Goal: Information Seeking & Learning: Learn about a topic

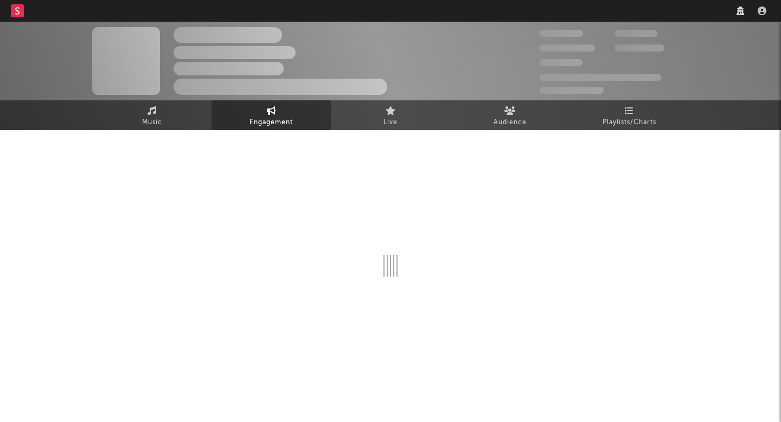
select select "1w"
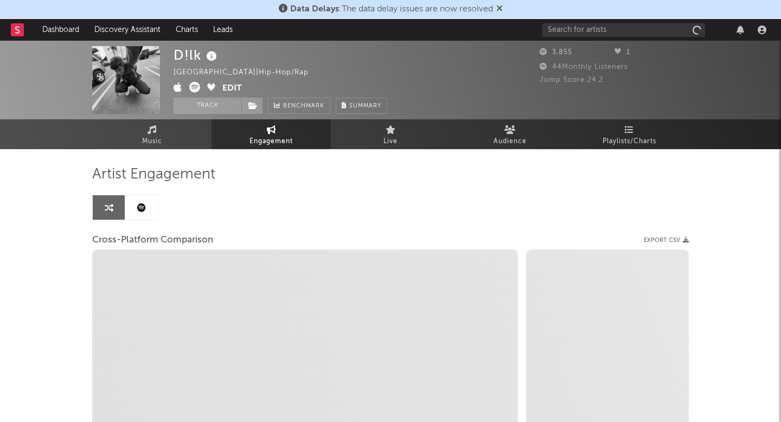
select select "1m"
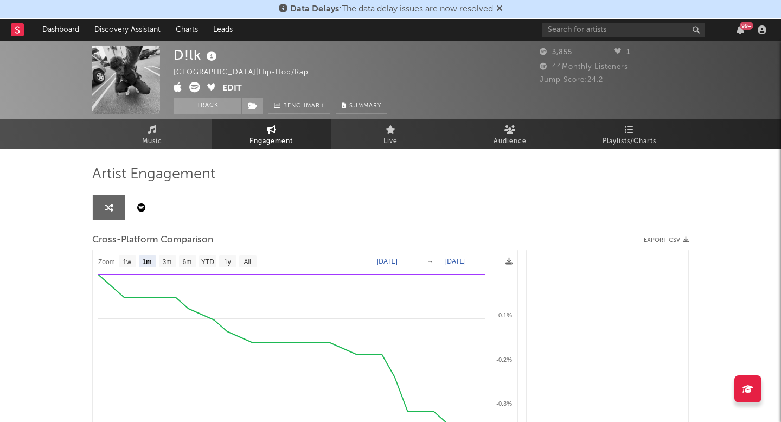
select select "1m"
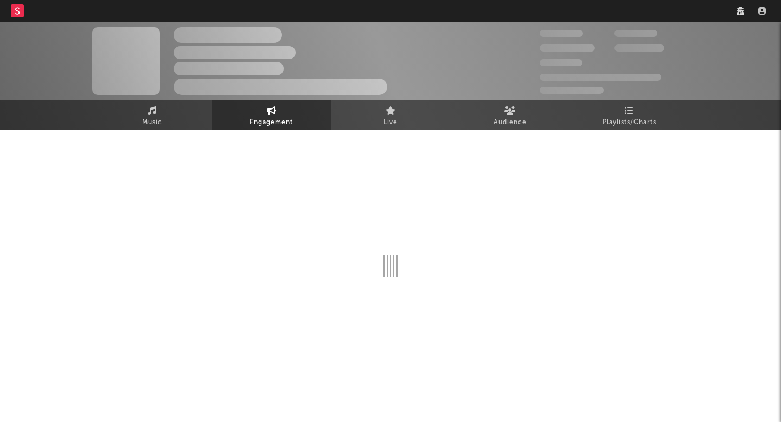
select select "1w"
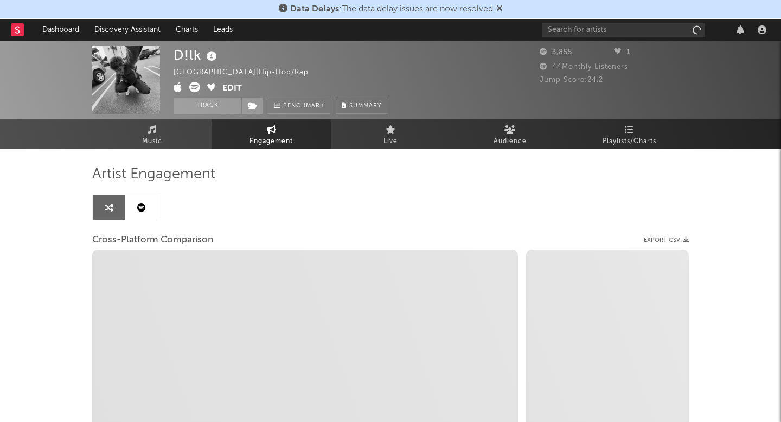
select select "1m"
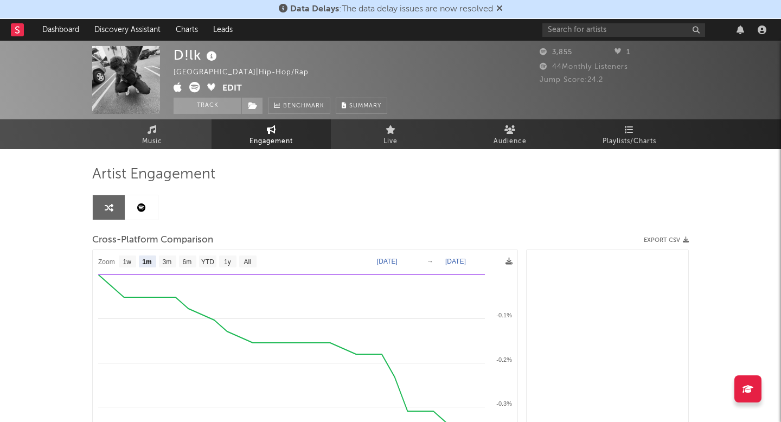
select select "1m"
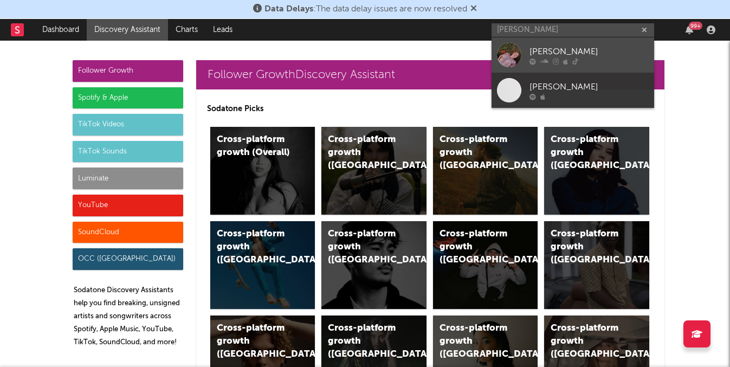
type input "annabelle dind"
click at [587, 51] on div "Annabelle Dinda" at bounding box center [589, 51] width 119 height 13
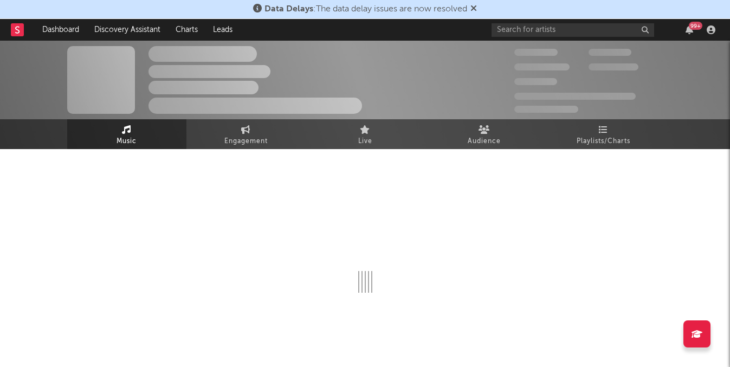
select select "1w"
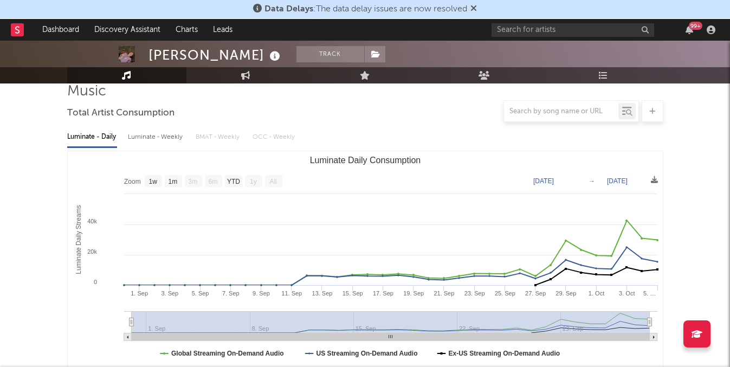
scroll to position [85, 0]
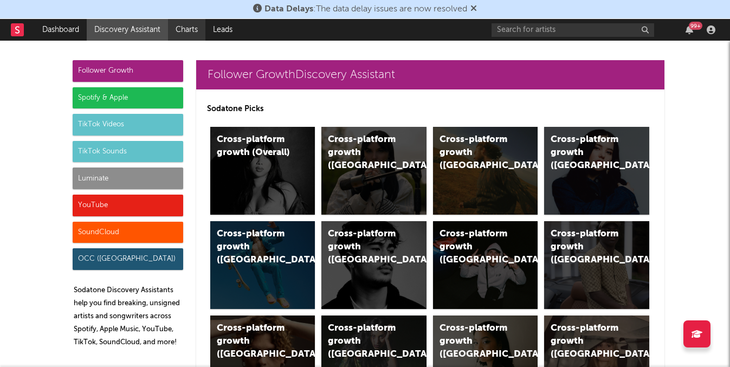
click at [195, 30] on link "Charts" at bounding box center [186, 30] width 37 height 22
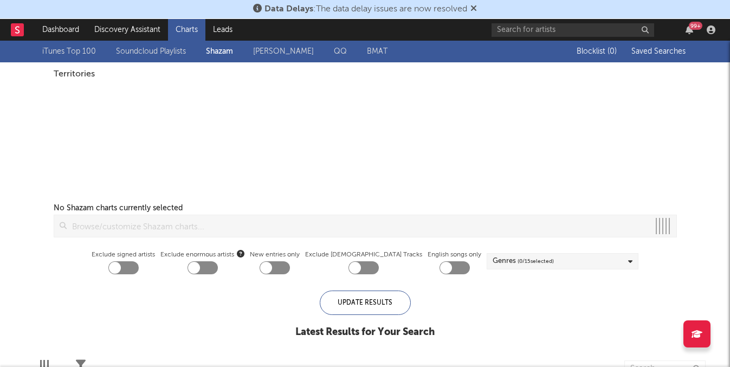
checkbox input "true"
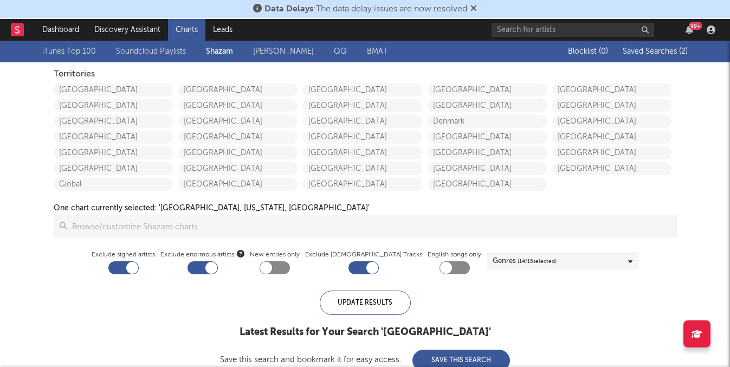
click at [664, 60] on div "Blocklist ( 0 ) Saved Searches ( 2 )" at bounding box center [620, 52] width 136 height 22
click at [662, 51] on span "Saved Searches ( 2 )" at bounding box center [655, 52] width 65 height 8
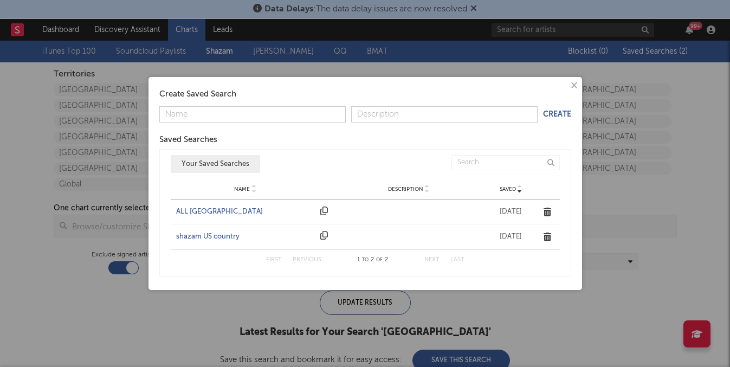
click at [231, 208] on div "ALL UNITED STATES" at bounding box center [245, 212] width 139 height 11
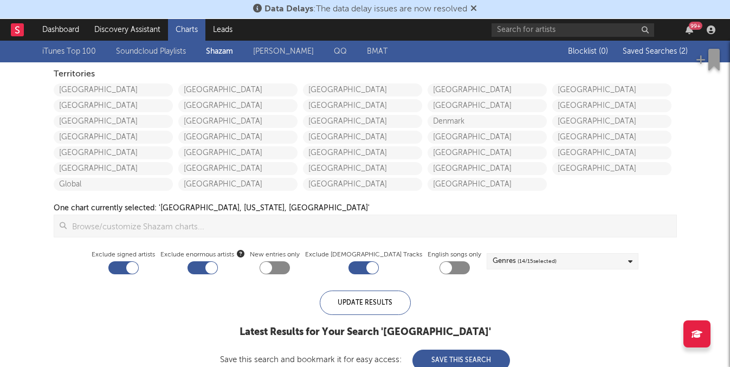
checkbox input "false"
checkbox input "true"
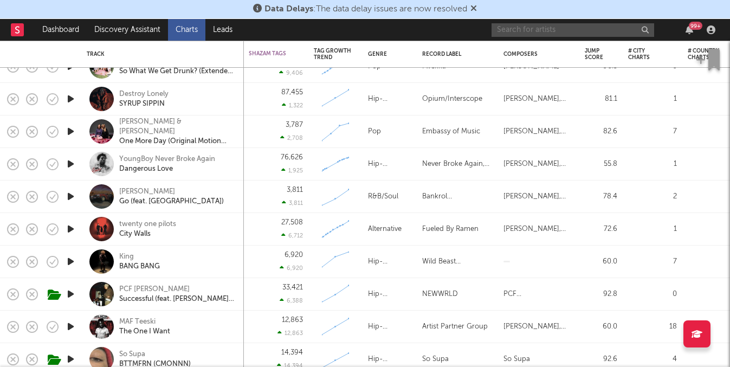
click at [583, 29] on input "text" at bounding box center [573, 30] width 163 height 14
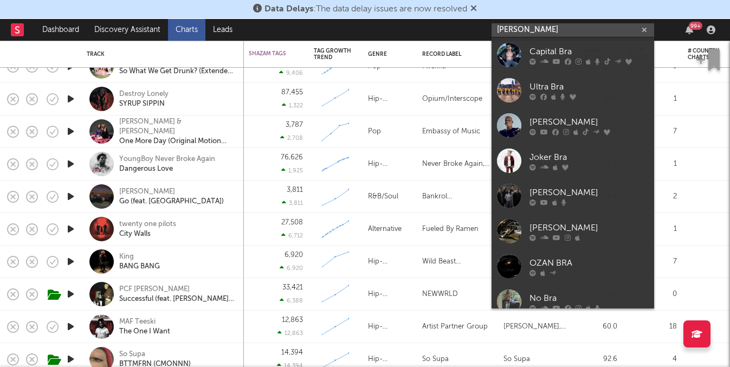
type input "braxton k"
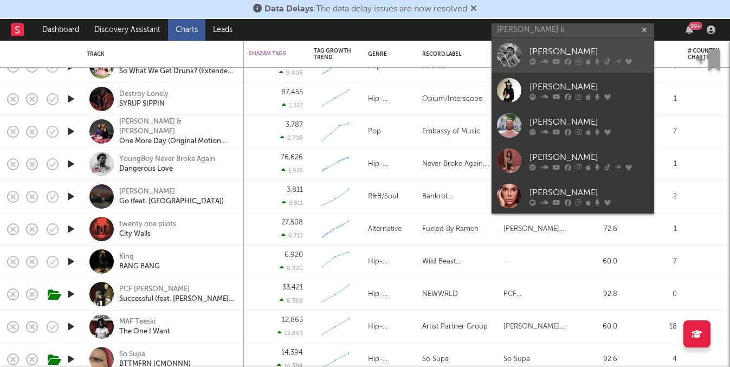
click at [572, 45] on div "[PERSON_NAME]" at bounding box center [589, 51] width 119 height 13
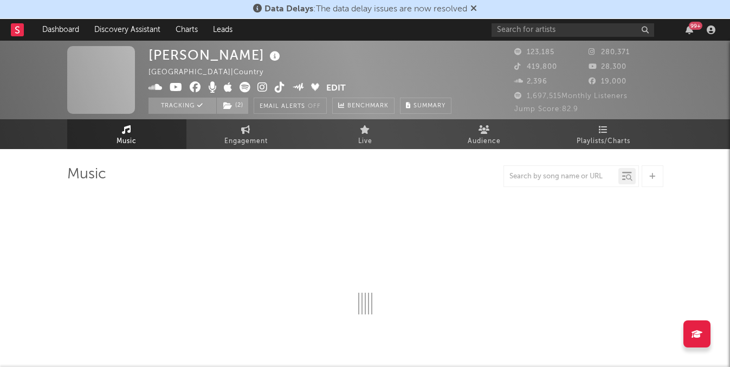
select select "6m"
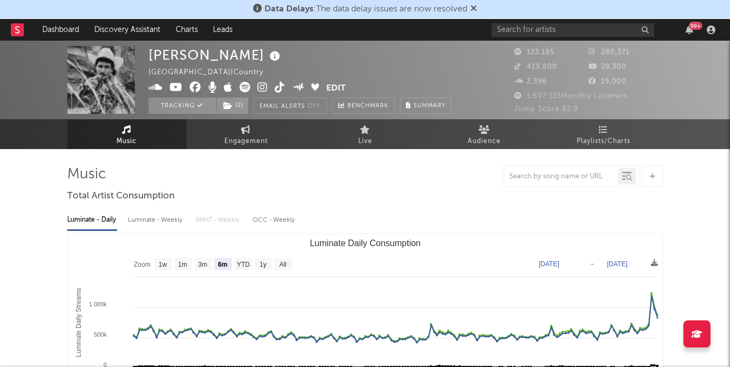
select select "6m"
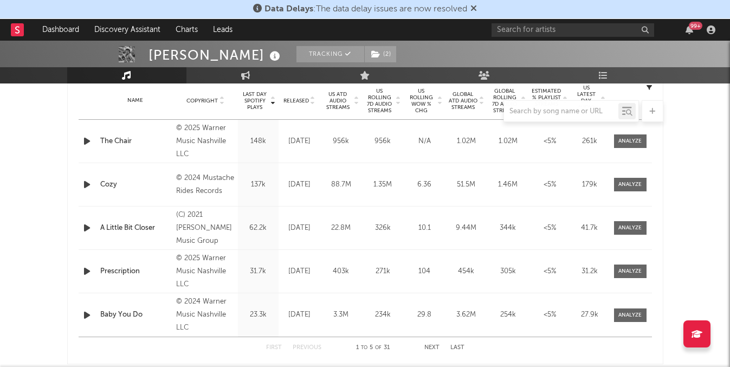
scroll to position [420, 0]
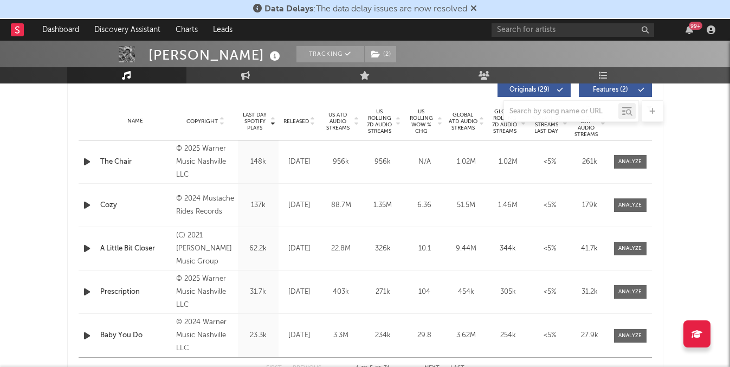
click at [626, 169] on div "Name The Chair Copyright © 2025 Warner Music Nashville LLC Label Warner Music N…" at bounding box center [366, 161] width 574 height 43
click at [626, 164] on div at bounding box center [630, 162] width 23 height 8
select select "1w"
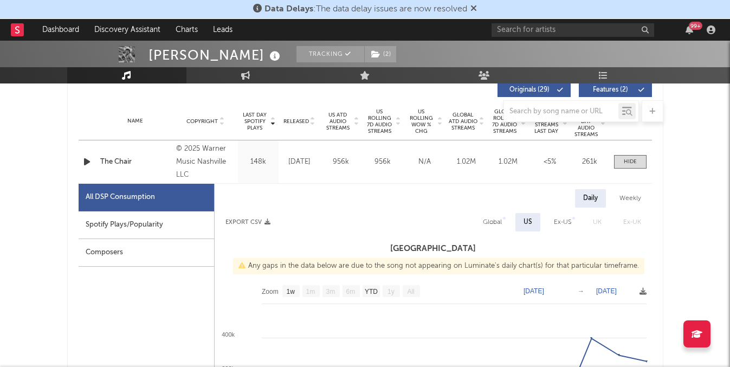
click at [181, 227] on div "Spotify Plays/Popularity" at bounding box center [147, 225] width 136 height 28
select select "1w"
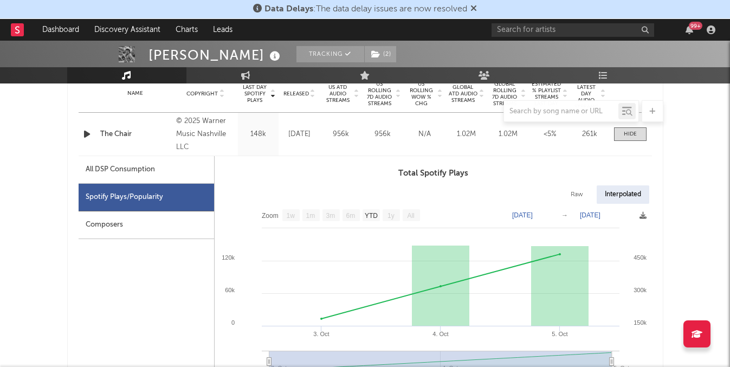
scroll to position [458, 0]
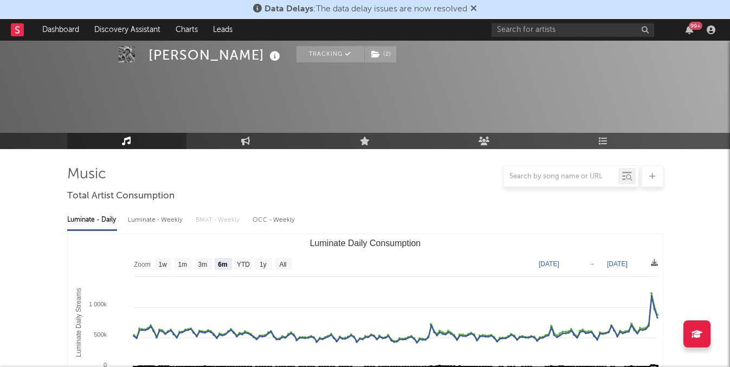
select select "6m"
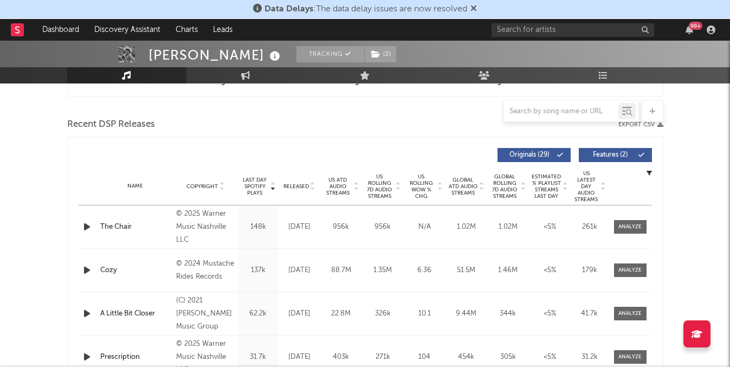
scroll to position [407, 0]
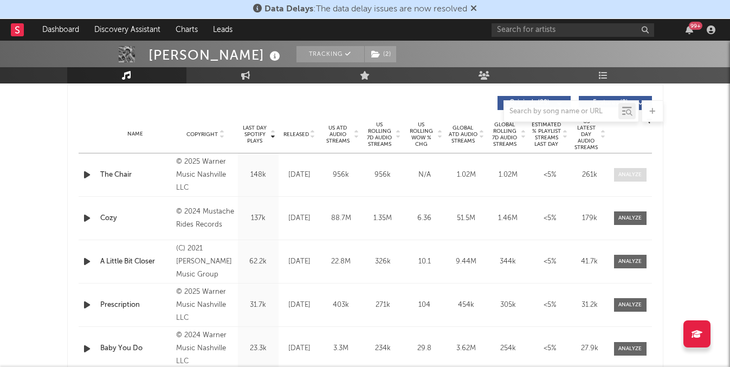
click at [639, 181] on span at bounding box center [630, 175] width 33 height 14
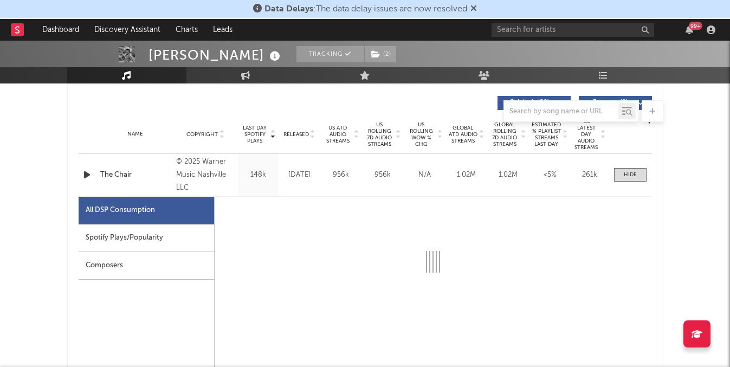
select select "1w"
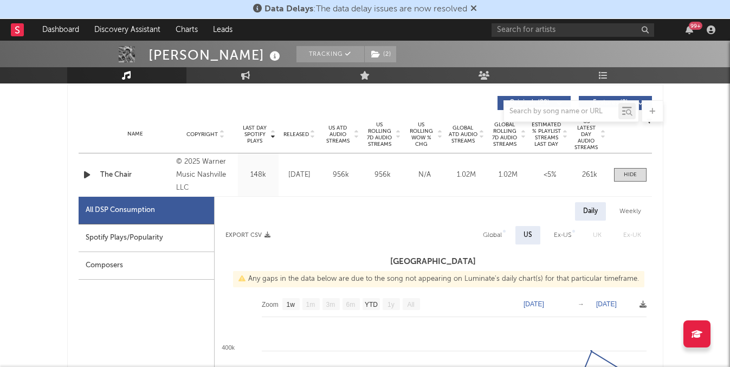
click at [162, 238] on div "Spotify Plays/Popularity" at bounding box center [147, 238] width 136 height 28
select select "1w"
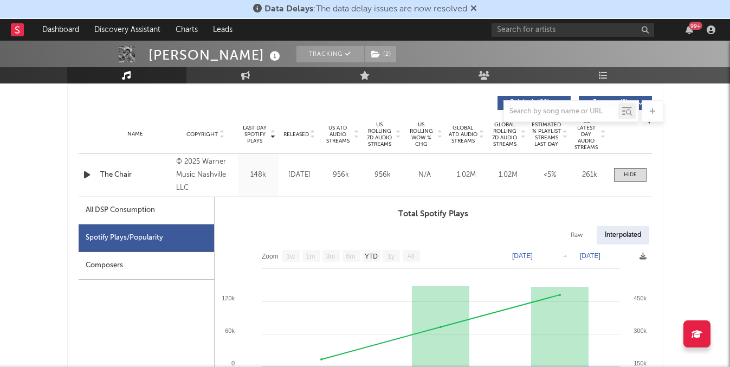
scroll to position [465, 0]
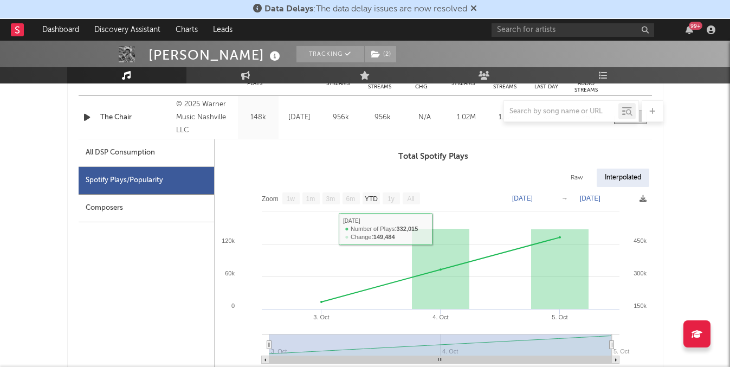
click at [186, 150] on div "All DSP Consumption" at bounding box center [147, 153] width 136 height 28
select select "1w"
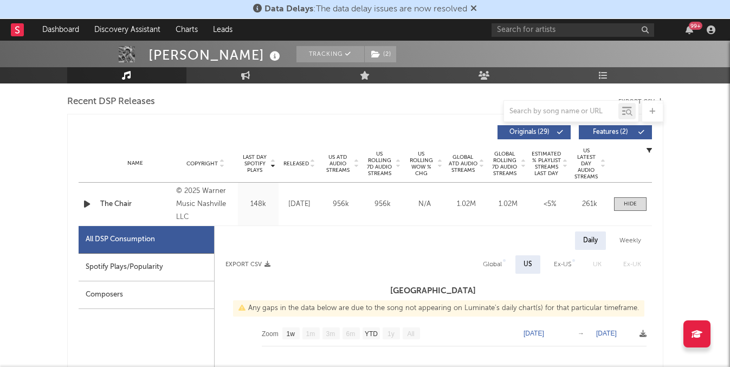
scroll to position [338, 0]
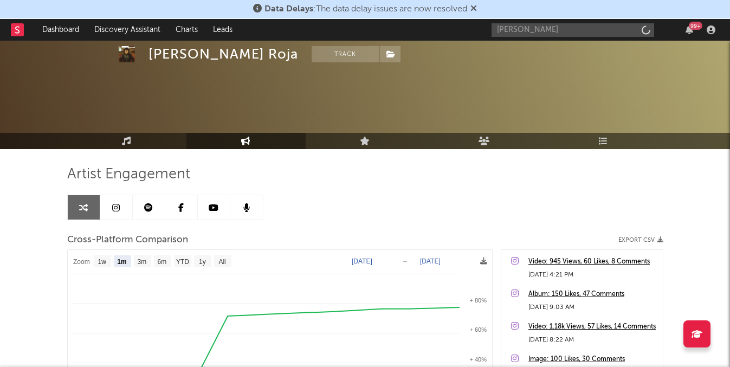
select select "1m"
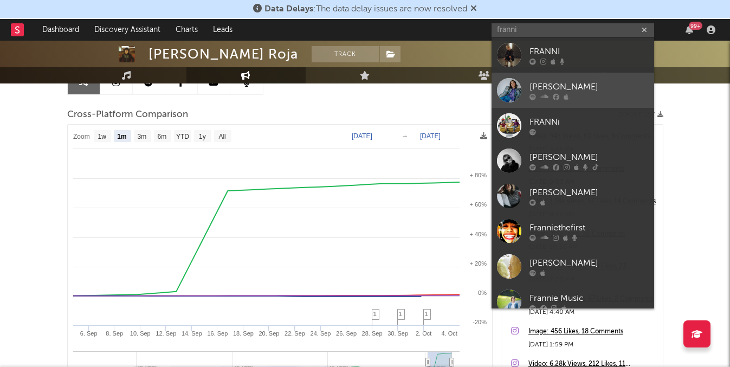
type input "franni"
click at [575, 86] on div "Franni Cash" at bounding box center [589, 86] width 119 height 13
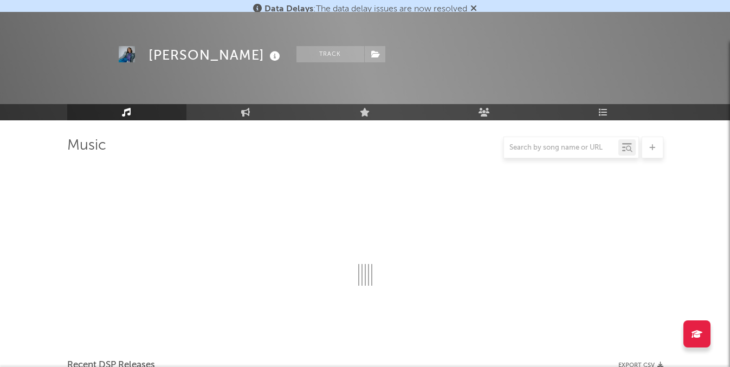
scroll to position [125, 0]
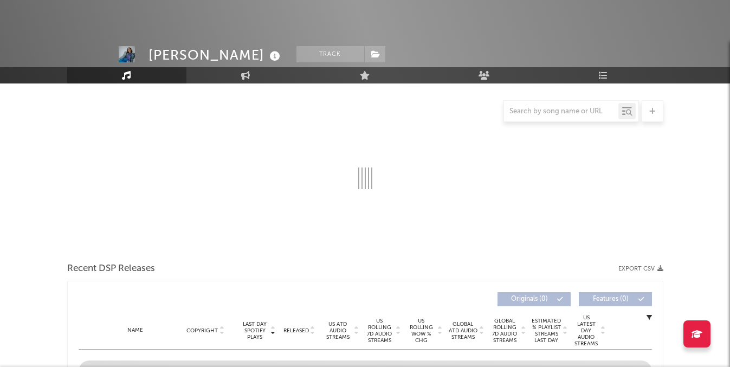
select select "1w"
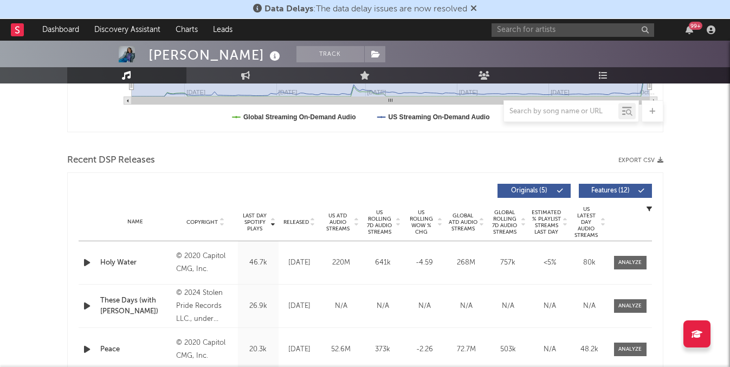
scroll to position [333, 0]
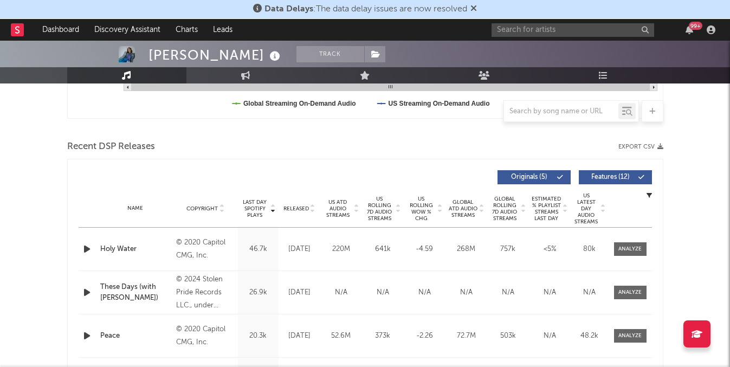
click at [378, 208] on span "US Rolling 7D Audio Streams" at bounding box center [380, 209] width 30 height 26
click at [304, 205] on span "Released" at bounding box center [296, 208] width 25 height 7
